Goal: Task Accomplishment & Management: Manage account settings

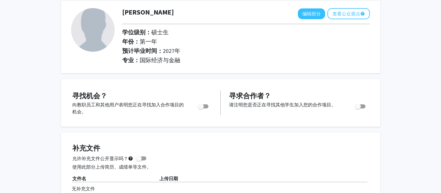
scroll to position [58, 0]
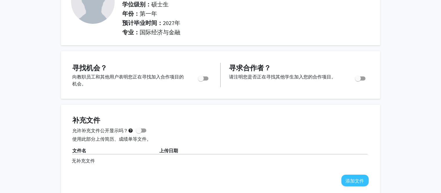
click at [202, 78] on span "切换" at bounding box center [201, 78] width 6 height 6
click at [201, 80] on input "您是否在积极寻找机会？" at bounding box center [201, 80] width 0 height 0
checkbox input "true"
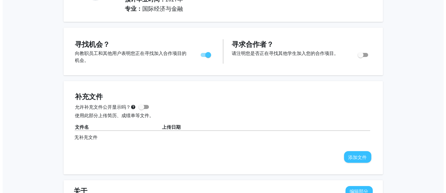
scroll to position [116, 0]
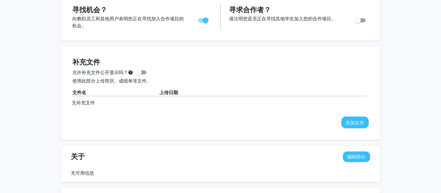
click at [142, 72] on span at bounding box center [141, 72] width 10 height 4
click at [139, 74] on input "允许补充文件公开显示吗？ help" at bounding box center [139, 74] width 0 height 0
click at [145, 72] on span at bounding box center [144, 72] width 6 height 6
click at [139, 74] on input "允许补充文件公开显示吗？ help" at bounding box center [139, 74] width 0 height 0
checkbox input "false"
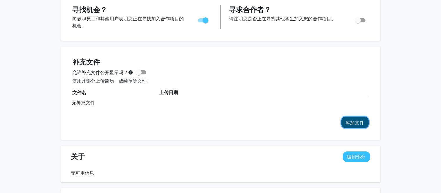
click at [359, 121] on font "添加文件" at bounding box center [355, 123] width 19 height 6
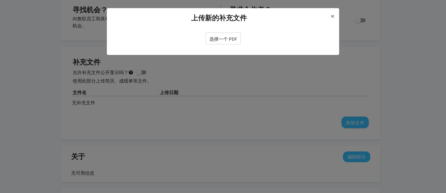
click at [233, 38] on font "选择一个 PDF" at bounding box center [223, 39] width 28 height 6
click at [0, 0] on input "选择一个 PDF" at bounding box center [0, 0] width 0 height 0
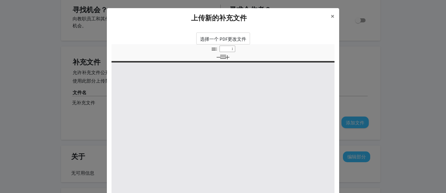
select select "custom"
type input "0"
select select "custom"
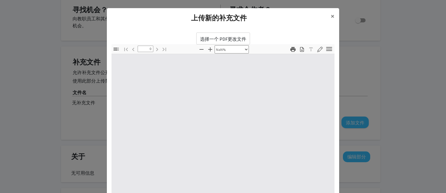
type input "1"
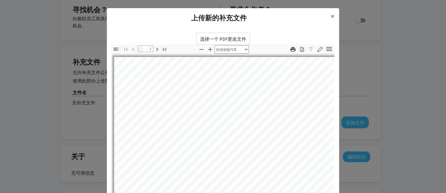
select select "auto"
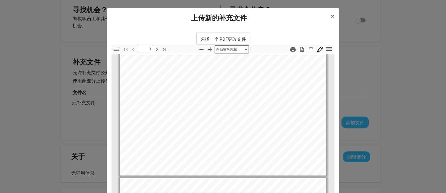
type input "2"
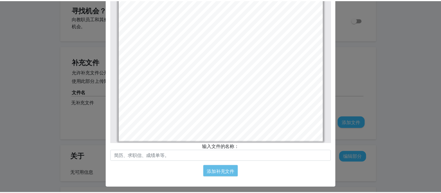
scroll to position [84, 0]
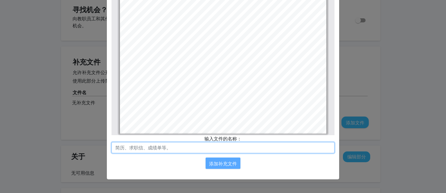
click at [193, 146] on input "text" at bounding box center [222, 147] width 223 height 11
type input "resume"
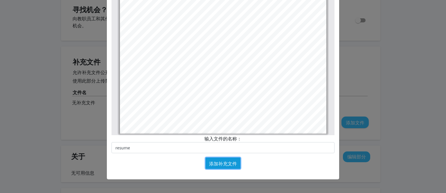
click at [231, 164] on font "添加补充文件" at bounding box center [223, 164] width 28 height 6
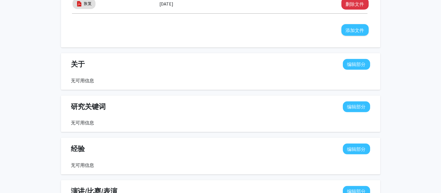
scroll to position [232, 0]
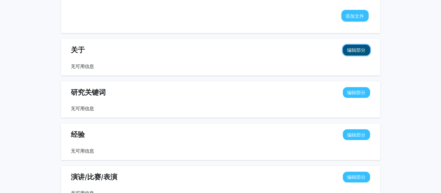
click at [365, 50] on font "编辑部分" at bounding box center [356, 50] width 19 height 6
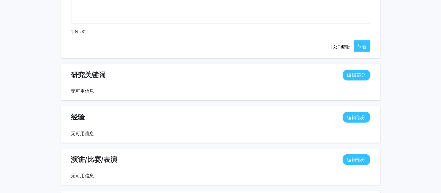
scroll to position [377, 0]
click at [359, 72] on font "编辑部分" at bounding box center [356, 75] width 19 height 6
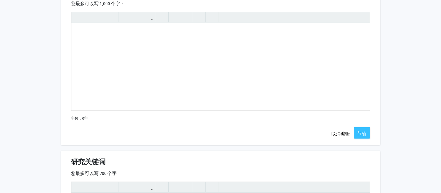
scroll to position [232, 0]
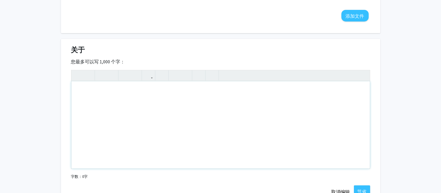
click at [86, 105] on div "使用屏幕阅读器的用户请注意：请停用此页面的辅助功能插件，因为它与文本编辑器的交互不太顺畅。您可以使用 Alt+0 或 Option+0 来停用。" at bounding box center [220, 124] width 298 height 87
paste div "使用屏幕阅读器的用户请注意：请停用此页面的辅助功能插件，因为它与文本编辑器的交互不太顺畅。您可以使用 Alt+0 或 Option+0 来停用。"
type textarea "<p>Good at data collection, data cleaning, and data analysis, with proficiency …"
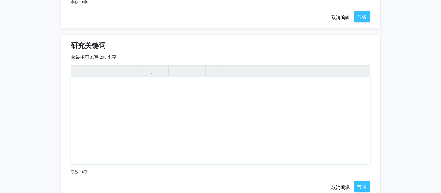
scroll to position [290, 0]
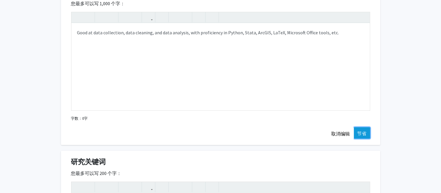
click at [358, 128] on button "节省" at bounding box center [362, 132] width 16 height 11
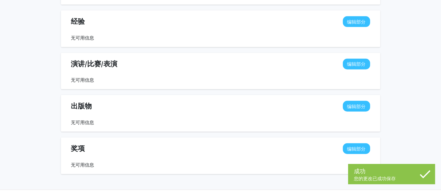
scroll to position [481, 0]
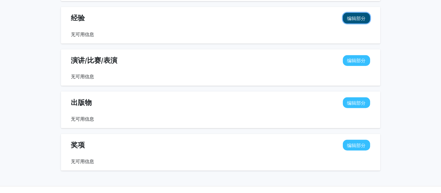
click at [366, 18] on font "编辑部分" at bounding box center [356, 18] width 19 height 6
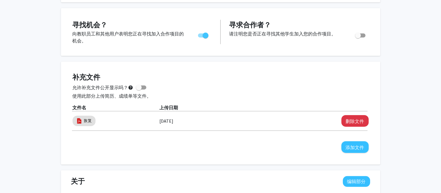
scroll to position [0, 0]
